Goal: Information Seeking & Learning: Check status

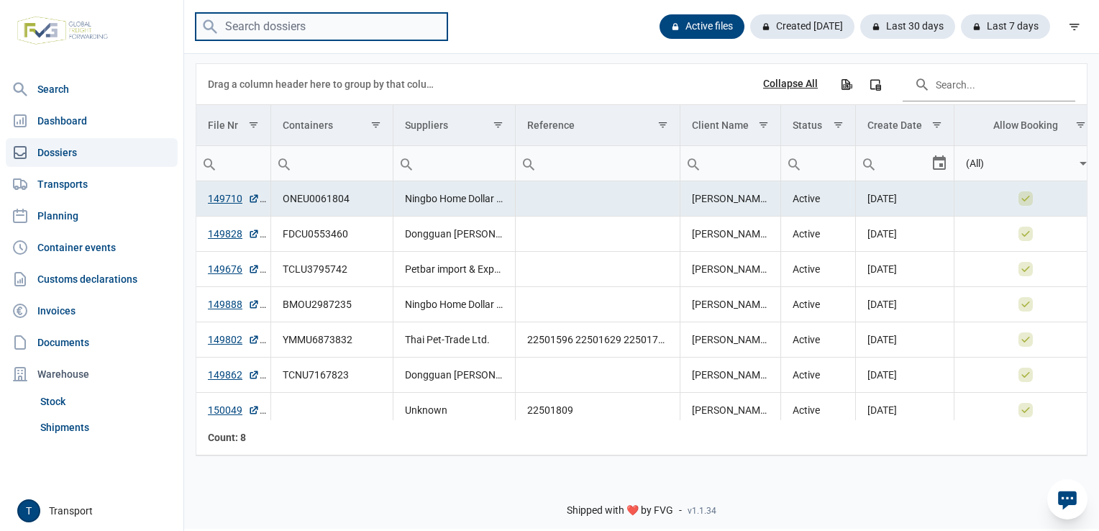
click at [271, 36] on input "search" at bounding box center [322, 27] width 252 height 28
paste input "ONEU0061804"
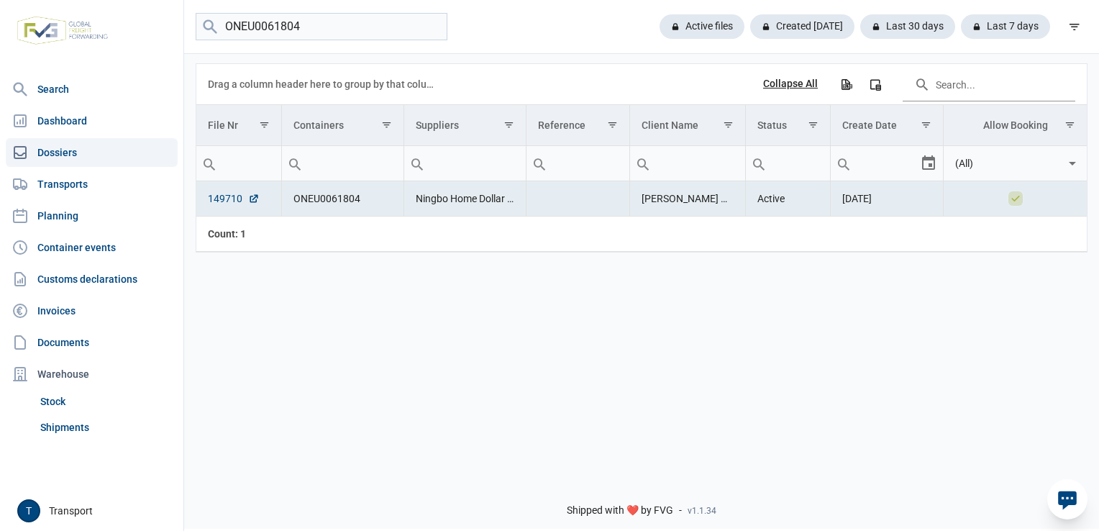
click at [227, 201] on link "149710" at bounding box center [234, 198] width 52 height 14
paste input "FDCU0553460"
drag, startPoint x: 314, startPoint y: 35, endPoint x: 150, endPoint y: 41, distance: 164.7
click at [155, 39] on div "Search Dashboard Dossiers Transports Planning Container events Customs declarat…" at bounding box center [549, 263] width 1099 height 531
type input "FDCU0553460"
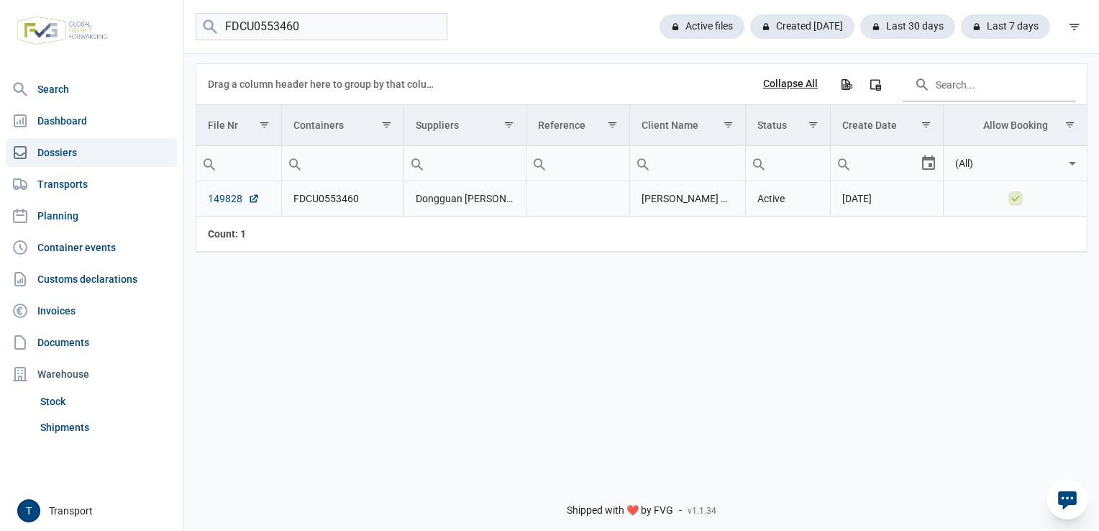
click at [232, 204] on link "149828" at bounding box center [234, 198] width 52 height 14
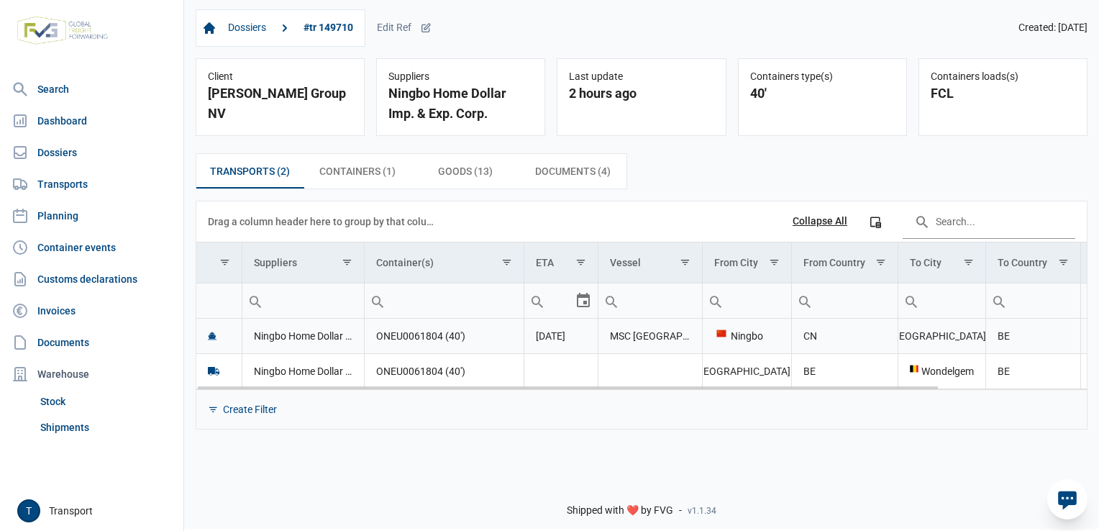
click at [272, 337] on td "Ningbo Home Dollar Imp. & Exp. Corp." at bounding box center [303, 336] width 122 height 35
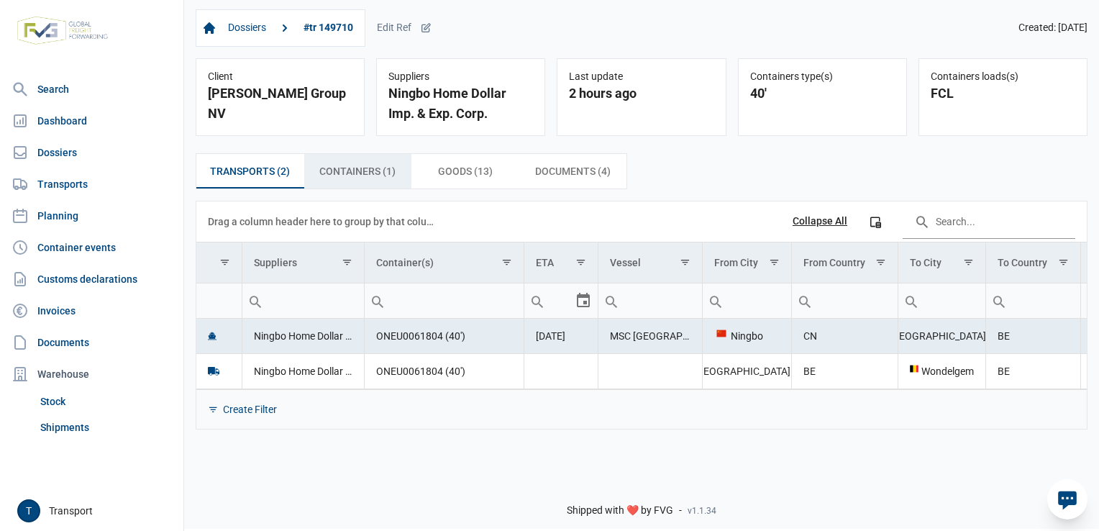
click at [357, 174] on span "Containers (1) Containers (1)" at bounding box center [357, 170] width 76 height 17
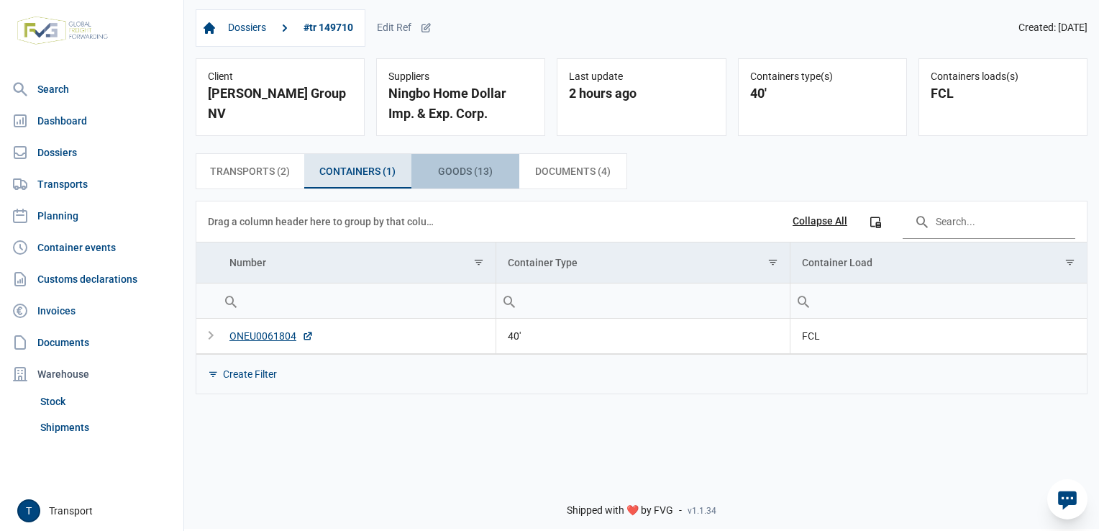
click at [454, 183] on div "Goods (13) Goods (13)" at bounding box center [465, 171] width 108 height 35
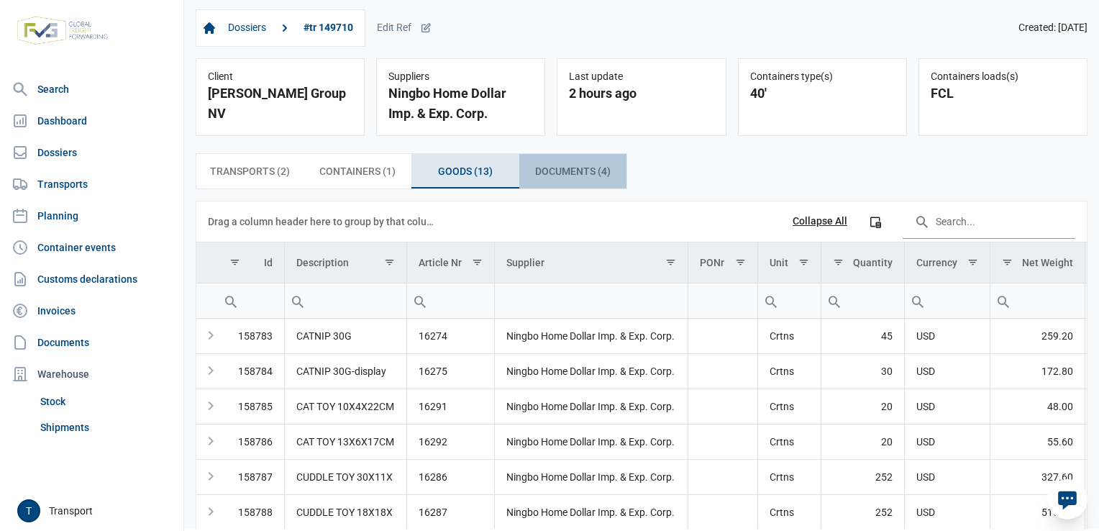
click at [592, 169] on span "Documents (4) Documents (4)" at bounding box center [572, 170] width 75 height 17
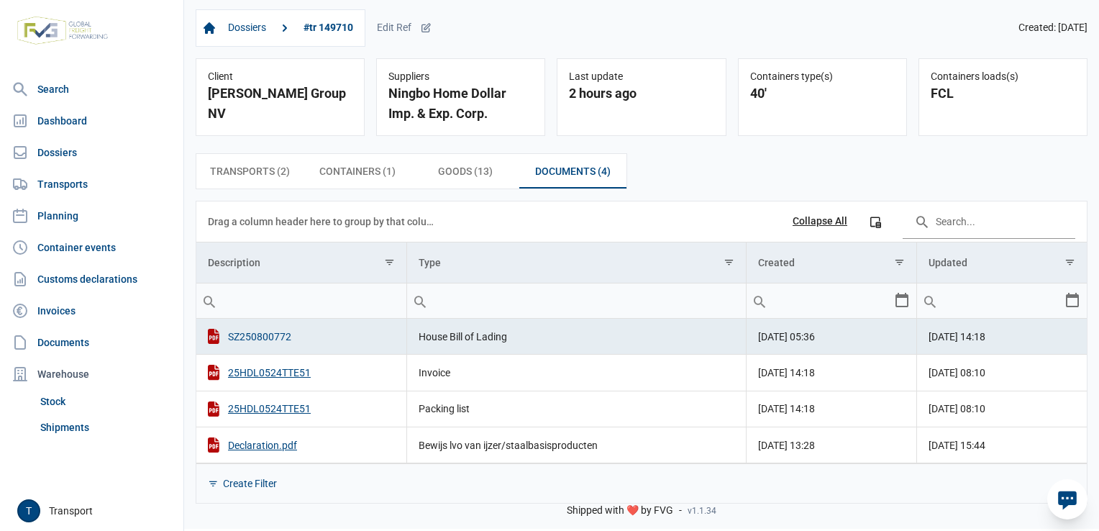
click at [267, 332] on div "SZ250800772" at bounding box center [301, 336] width 187 height 15
